Goal: Task Accomplishment & Management: Use online tool/utility

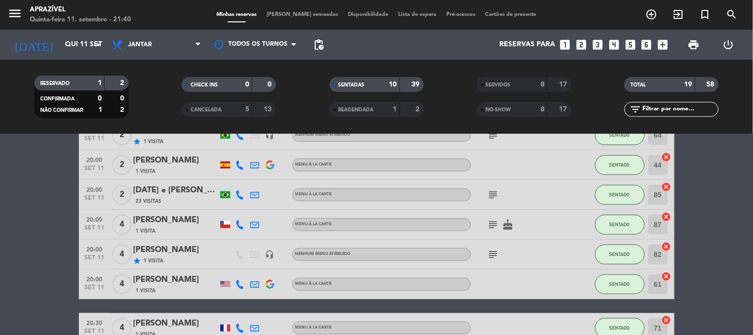
scroll to position [165, 0]
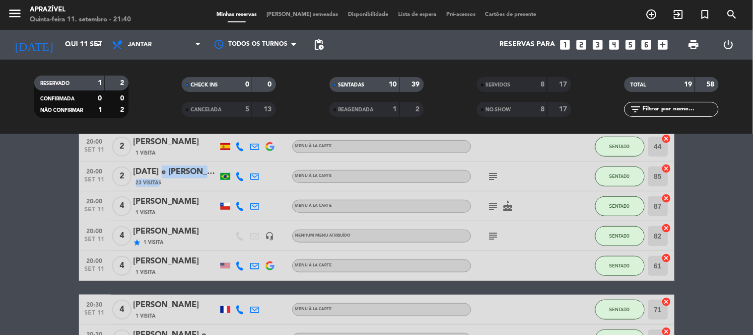
click at [156, 176] on div "[DATE] e [PERSON_NAME] 23 Visitas" at bounding box center [176, 175] width 84 height 21
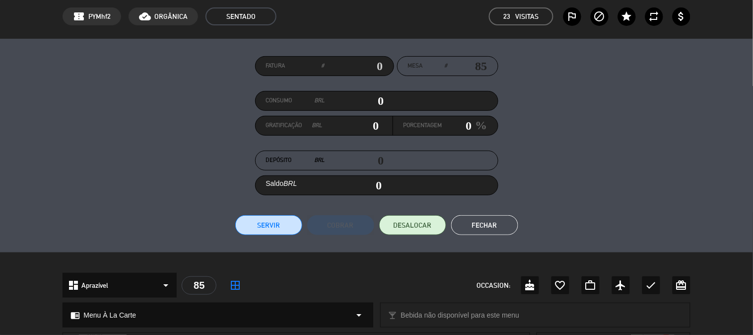
scroll to position [39, 0]
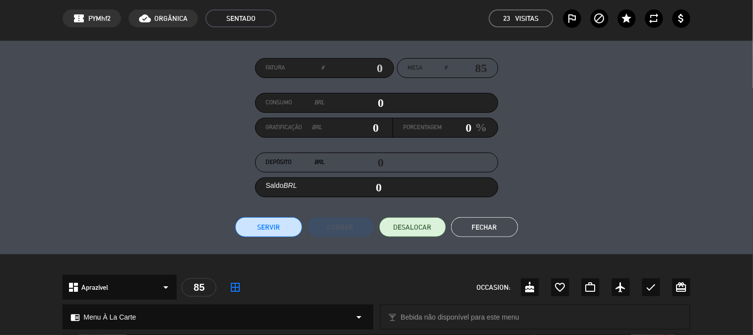
drag, startPoint x: 356, startPoint y: 104, endPoint x: 581, endPoint y: 135, distance: 227.0
click at [497, 130] on div "Fatura # Mesa # 85 Consumo BRL 0 Gratificação BRL 0 Porcentagem 0 % Depósito BR…" at bounding box center [376, 147] width 627 height 179
type input "6"
type input "06"
type input "64"
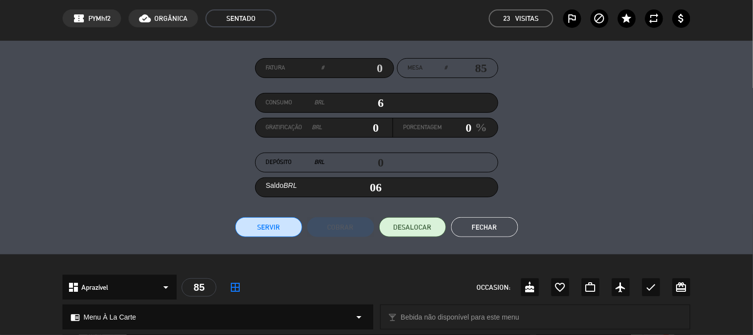
type input "64"
type input "644"
click at [305, 221] on ul "Servir Cobrar DESALOCAR Fechar" at bounding box center [376, 227] width 627 height 20
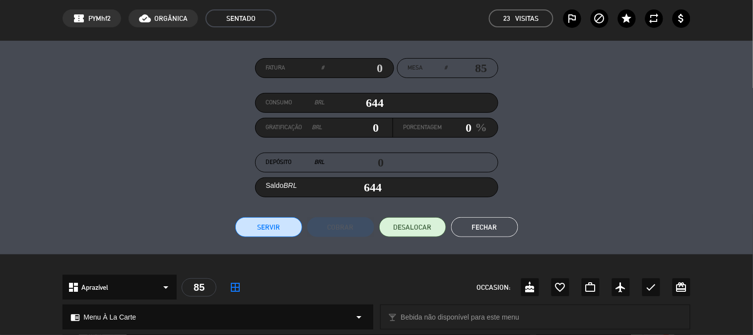
click at [284, 229] on button "Servir" at bounding box center [268, 227] width 67 height 20
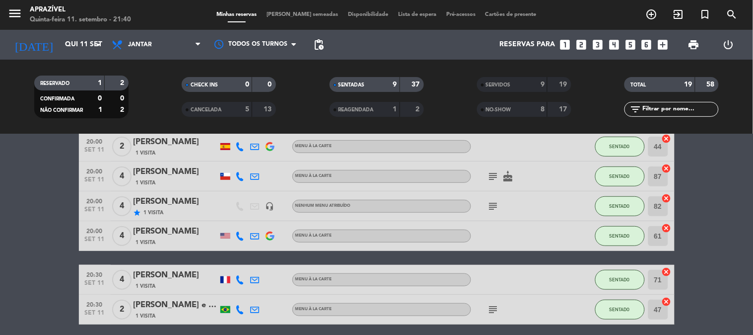
click at [496, 204] on icon "subject" at bounding box center [493, 206] width 12 height 12
click at [497, 187] on div "AMIGO DO [PERSON_NAME]" at bounding box center [508, 187] width 101 height 10
click at [495, 179] on icon "subject" at bounding box center [493, 176] width 12 height 12
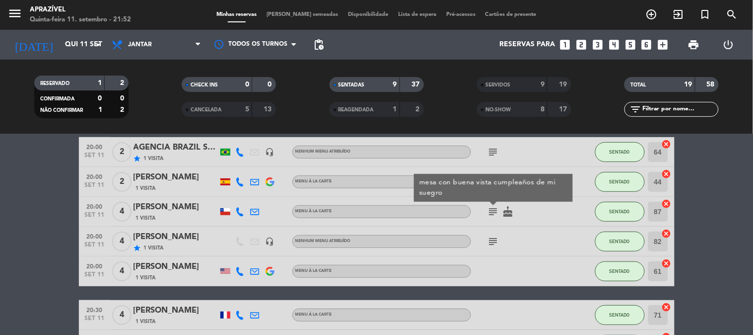
scroll to position [165, 0]
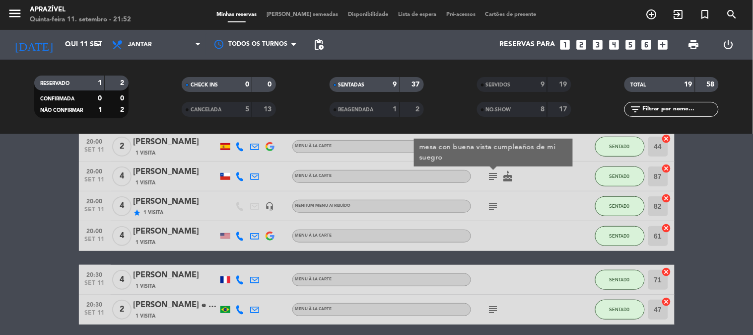
click at [183, 171] on div "[PERSON_NAME]" at bounding box center [176, 171] width 84 height 13
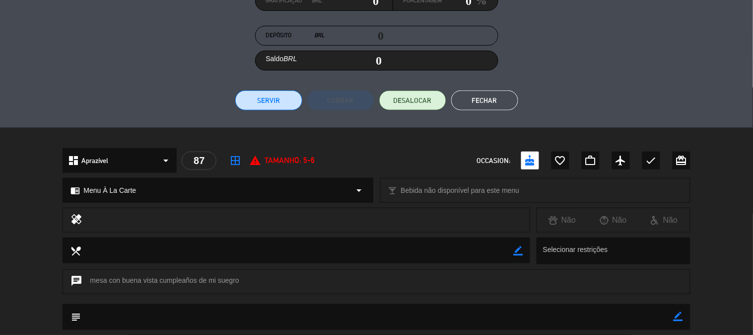
drag, startPoint x: 271, startPoint y: 102, endPoint x: 275, endPoint y: 103, distance: 5.1
click at [275, 101] on button "Servir" at bounding box center [268, 100] width 67 height 20
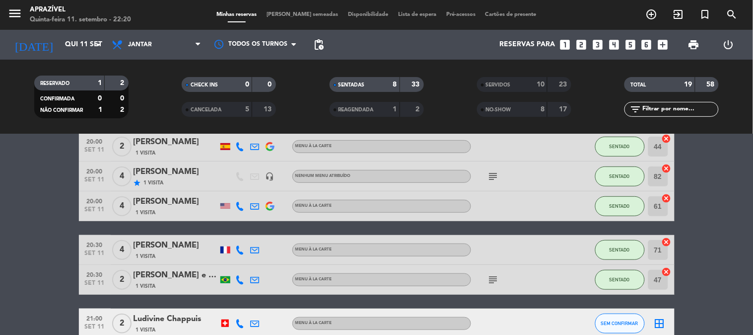
click at [227, 324] on div at bounding box center [224, 322] width 7 height 7
